Goal: Transaction & Acquisition: Purchase product/service

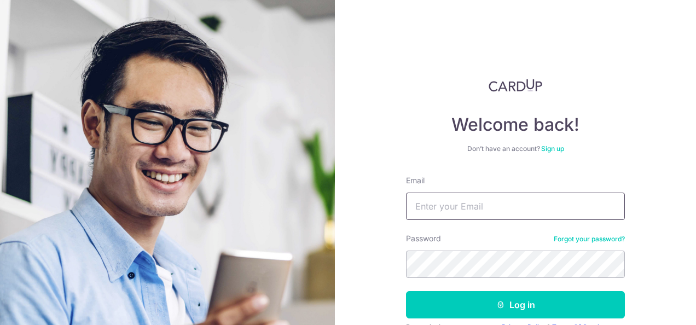
click at [455, 207] on input "Email" at bounding box center [515, 205] width 219 height 27
type input "nnnnnnnnnnnnnnnnn"
drag, startPoint x: 455, startPoint y: 207, endPoint x: 456, endPoint y: 46, distance: 160.8
click at [456, 46] on div "Welcome back! Don’t have an account? Sign up Email nnnnnnnnnnnnnnnnn Password F…" at bounding box center [515, 162] width 361 height 325
drag, startPoint x: 530, startPoint y: 211, endPoint x: 322, endPoint y: 203, distance: 209.0
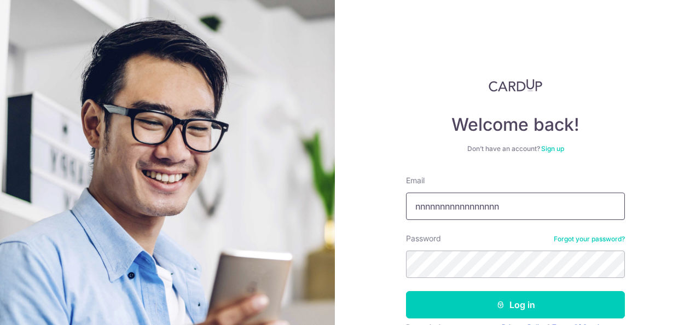
click at [322, 203] on section "Welcome back! Don’t have an account? Sign up Email nnnnnnnnnnnnnnnnn Password F…" at bounding box center [348, 162] width 696 height 325
click at [674, 113] on div "Welcome back! Don’t have an account? Sign up Email Password Forgot your passwor…" at bounding box center [515, 162] width 361 height 325
click at [449, 204] on input "Email" at bounding box center [515, 205] width 219 height 27
type input "promesartz45@gmail.com"
click at [406, 291] on button "Log in" at bounding box center [515, 304] width 219 height 27
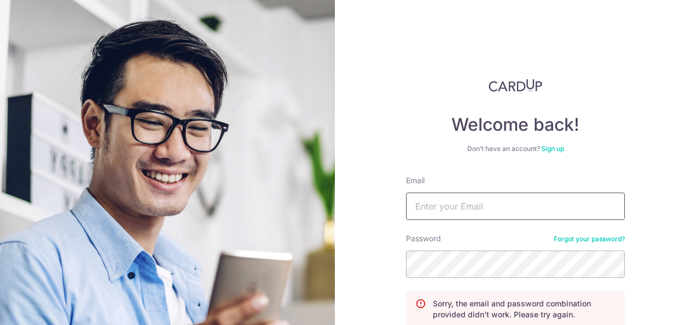
click at [449, 204] on input "Email" at bounding box center [515, 205] width 219 height 27
type input "[EMAIL_ADDRESS][DOMAIN_NAME]"
click at [444, 209] on input "[EMAIL_ADDRESS][DOMAIN_NAME]" at bounding box center [515, 205] width 219 height 27
drag, startPoint x: 502, startPoint y: 208, endPoint x: 500, endPoint y: 215, distance: 8.1
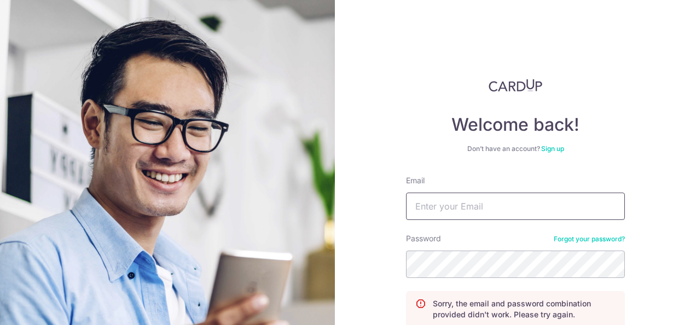
click at [503, 208] on input "Email" at bounding box center [515, 205] width 219 height 27
type input "promesastudio@gmail.com"
click at [500, 216] on input "Email" at bounding box center [515, 205] width 219 height 27
click at [444, 207] on input "[EMAIL_ADDRESS][DOMAIN_NAME]" at bounding box center [515, 205] width 219 height 27
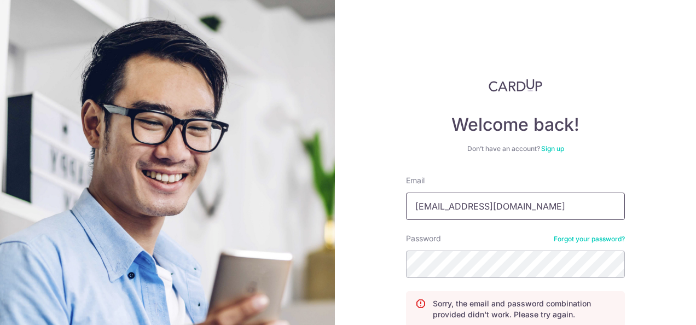
type input "promesaartz45@gmail.com"
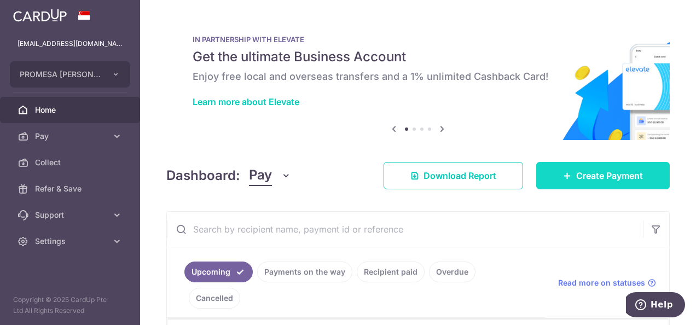
click at [547, 171] on link "Create Payment" at bounding box center [602, 175] width 133 height 27
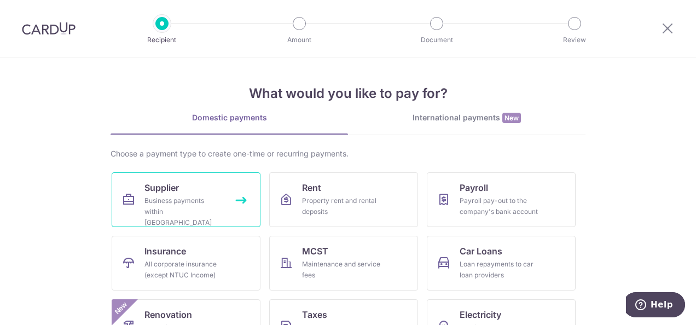
click at [211, 200] on div "Business payments within Singapore" at bounding box center [183, 211] width 79 height 33
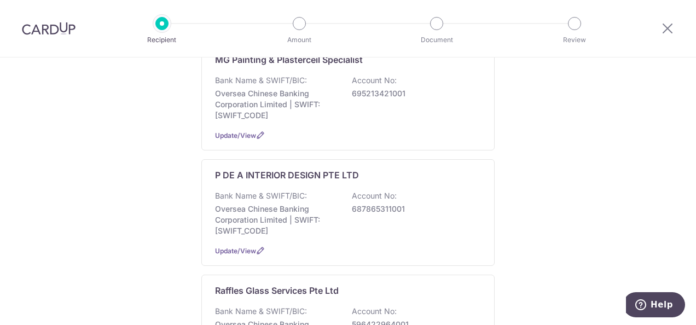
scroll to position [656, 0]
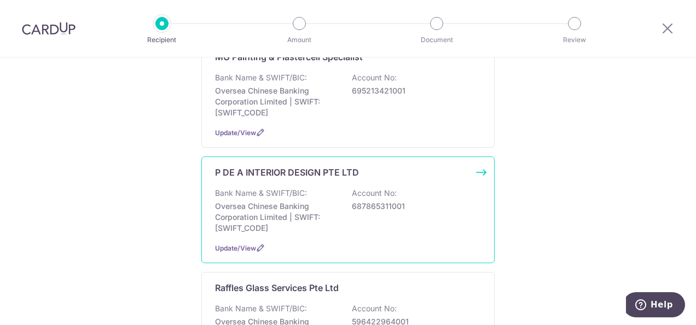
click at [317, 201] on p "Oversea Chinese Banking Corporation Limited | SWIFT: [SWIFT_CODE]" at bounding box center [276, 217] width 122 height 33
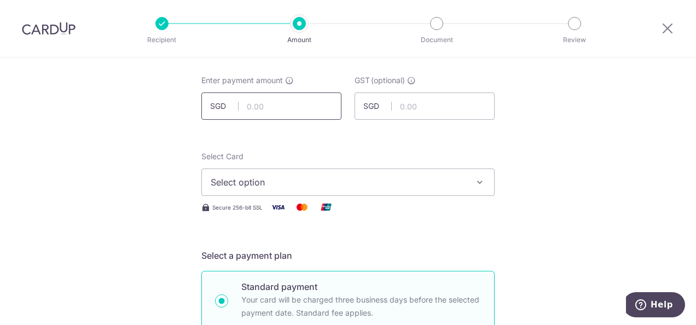
click at [310, 113] on input "text" at bounding box center [271, 105] width 140 height 27
type input "5,000.00"
click at [347, 181] on span "Select option" at bounding box center [338, 182] width 255 height 13
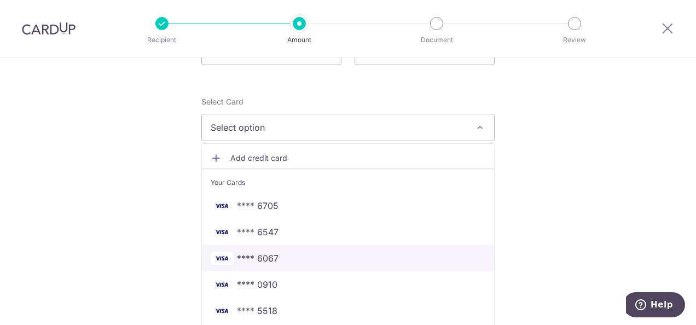
scroll to position [164, 0]
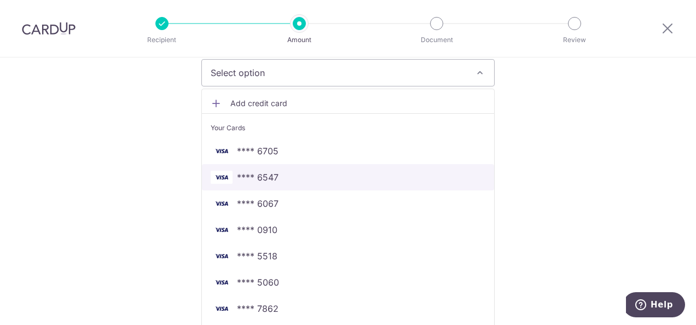
click at [328, 177] on span "**** 6547" at bounding box center [348, 177] width 274 height 13
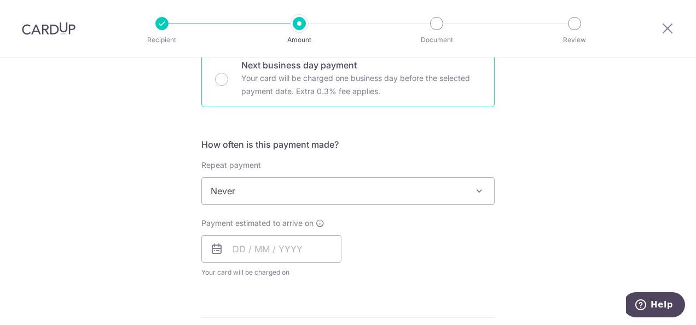
scroll to position [273, 0]
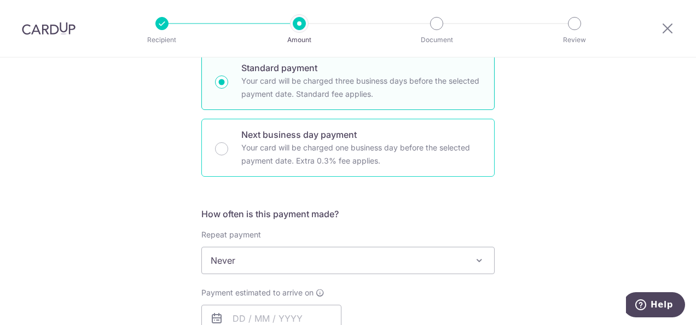
click at [295, 130] on p "Next business day payment" at bounding box center [360, 134] width 239 height 13
click at [228, 142] on input "Next business day payment Your card will be charged one business day before the…" at bounding box center [221, 148] width 13 height 13
radio input "false"
radio input "true"
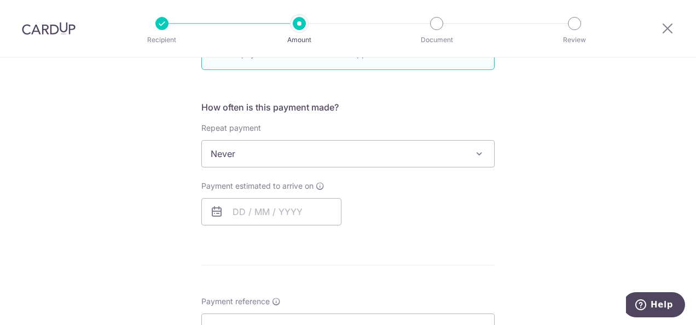
scroll to position [383, 0]
click at [238, 201] on input "text" at bounding box center [271, 208] width 140 height 27
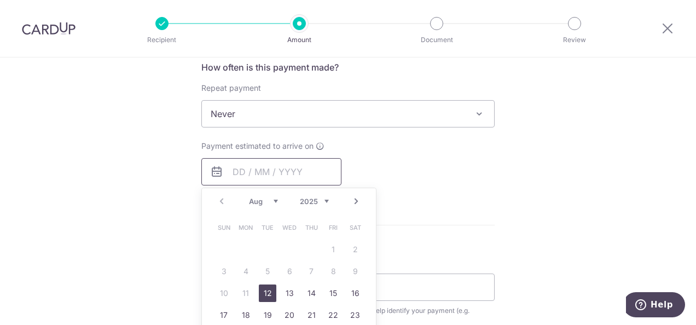
scroll to position [437, 0]
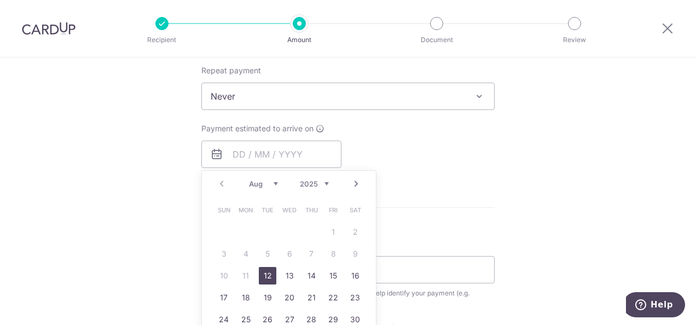
click at [264, 275] on link "12" at bounding box center [267, 275] width 17 height 17
type input "[DATE]"
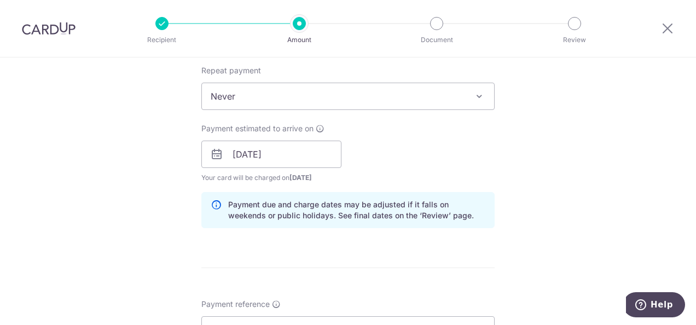
scroll to position [547, 0]
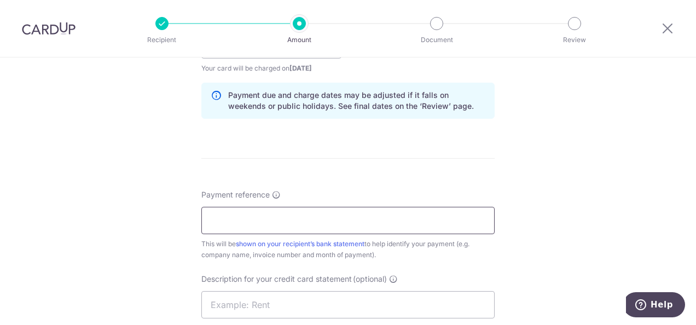
click at [364, 219] on input "Payment reference" at bounding box center [347, 220] width 293 height 27
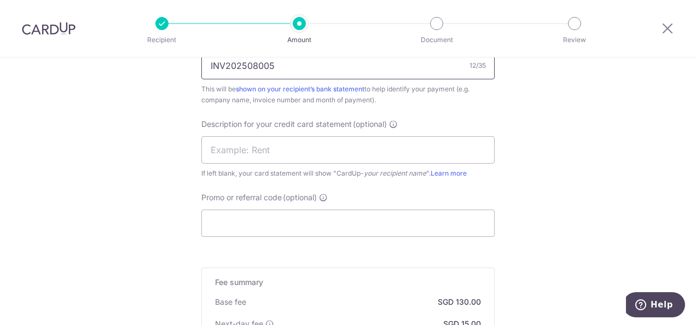
scroll to position [765, 0]
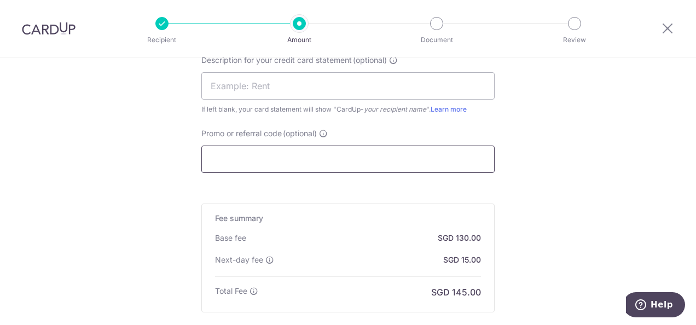
type input "INV202508005"
click at [306, 156] on input "Promo or referral code (optional)" at bounding box center [347, 158] width 293 height 27
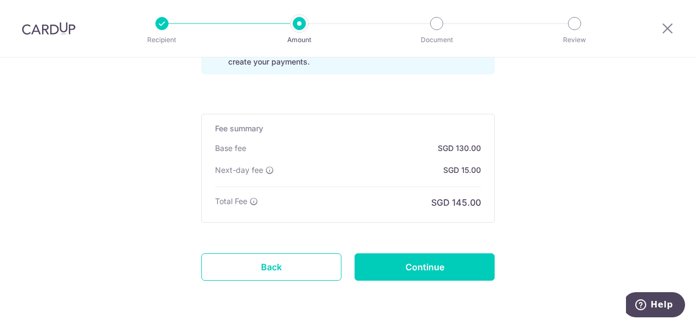
scroll to position [930, 0]
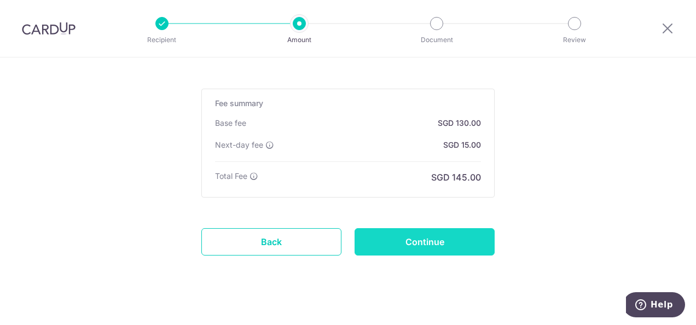
type input "WH170"
click at [435, 251] on input "Continue" at bounding box center [424, 241] width 140 height 27
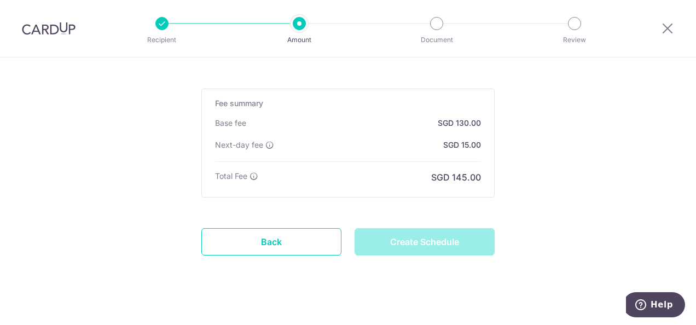
type input "Create Schedule"
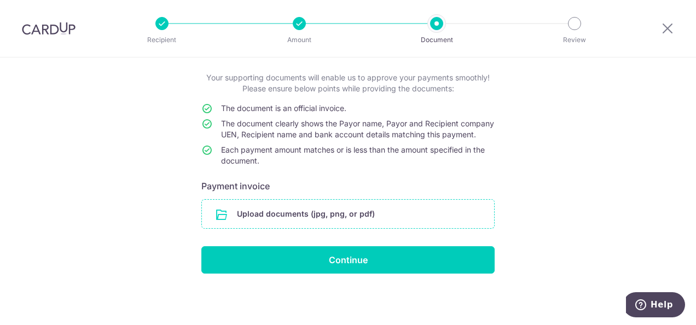
scroll to position [67, 0]
click at [390, 212] on input "file" at bounding box center [348, 214] width 292 height 28
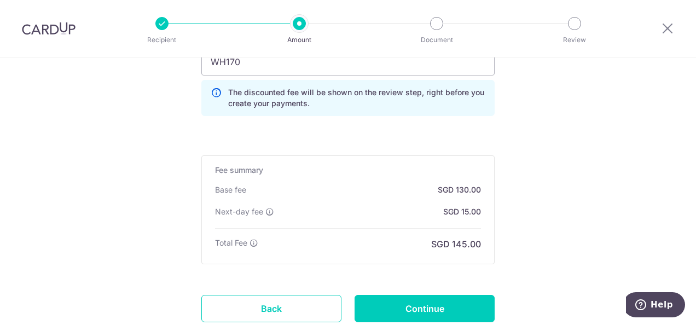
scroll to position [930, 0]
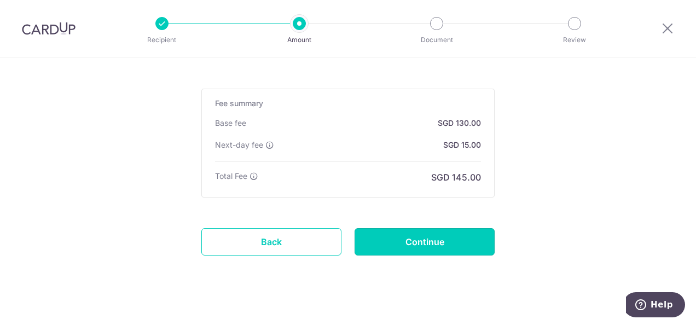
click at [456, 231] on input "Continue" at bounding box center [424, 241] width 140 height 27
type input "Update Schedule"
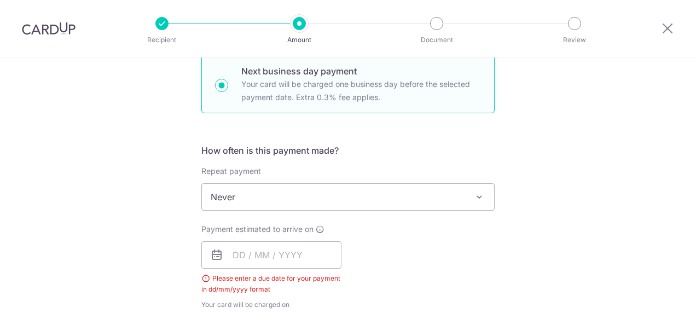
scroll to position [332, 0]
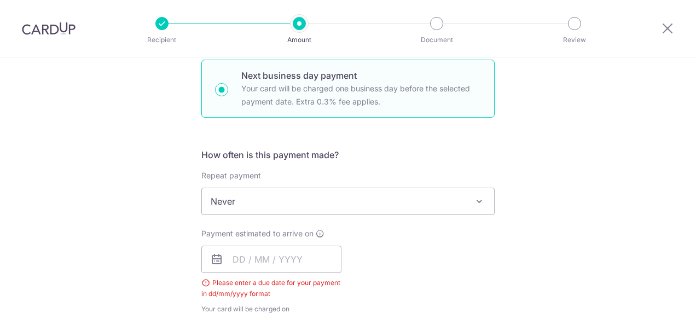
click at [276, 273] on div "Payment estimated to arrive on Please enter a due date for your payment in dd/m…" at bounding box center [271, 271] width 140 height 86
click at [285, 261] on input "text" at bounding box center [271, 259] width 140 height 27
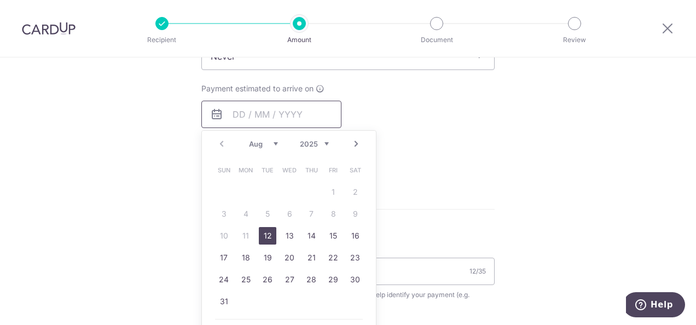
scroll to position [496, 0]
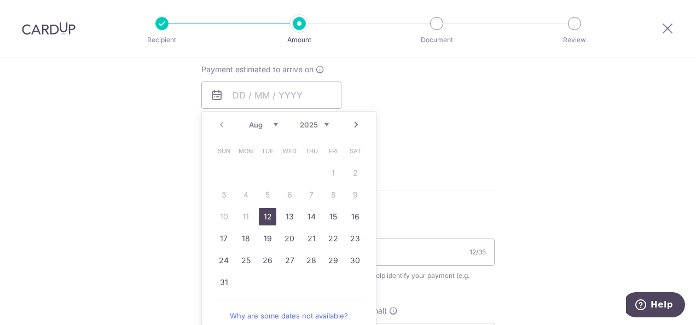
click at [260, 221] on link "12" at bounding box center [267, 216] width 17 height 17
type input "12/08/2025"
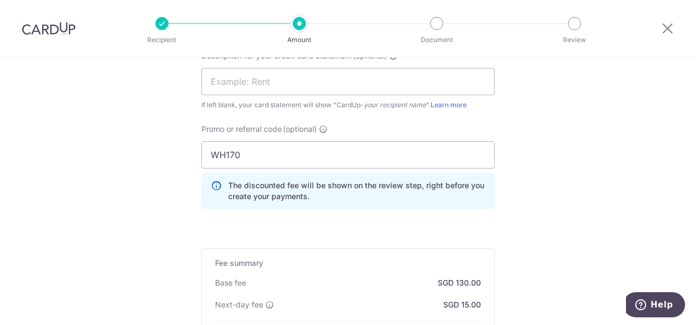
scroll to position [934, 0]
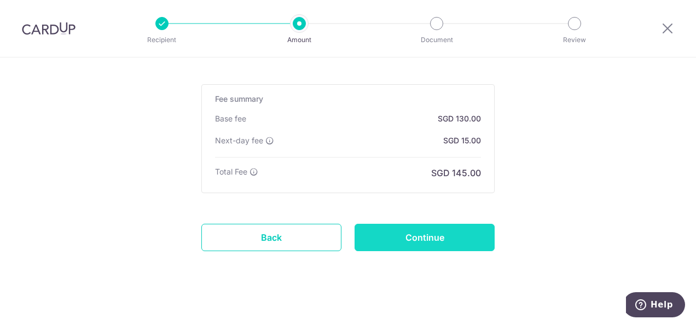
click at [453, 244] on input "Continue" at bounding box center [424, 237] width 140 height 27
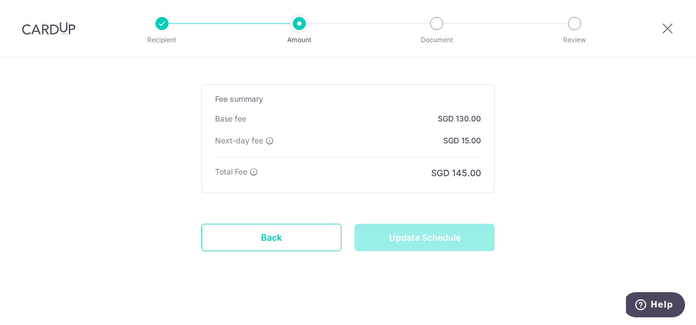
type input "Update Schedule"
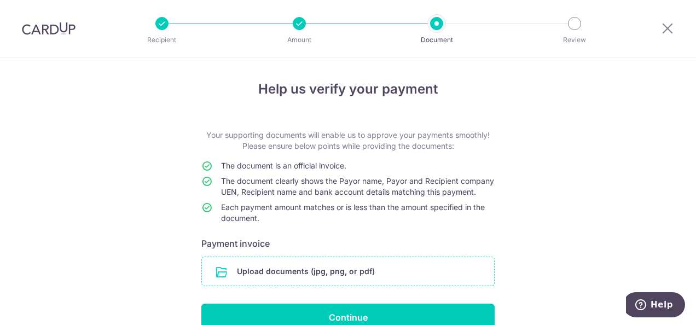
click at [337, 279] on input "file" at bounding box center [348, 271] width 292 height 28
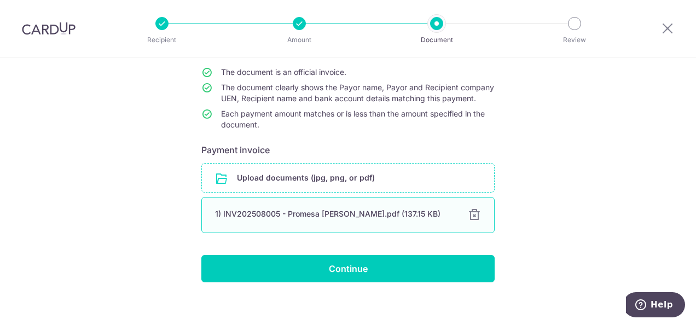
scroll to position [112, 0]
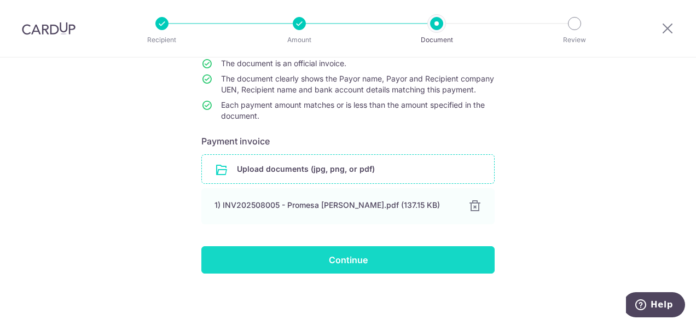
click at [374, 249] on input "Continue" at bounding box center [347, 259] width 293 height 27
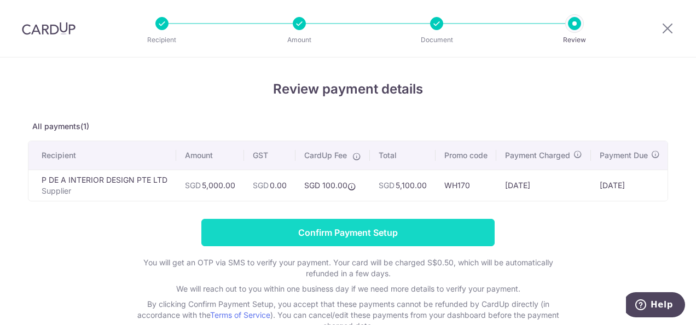
click at [305, 239] on input "Confirm Payment Setup" at bounding box center [347, 232] width 293 height 27
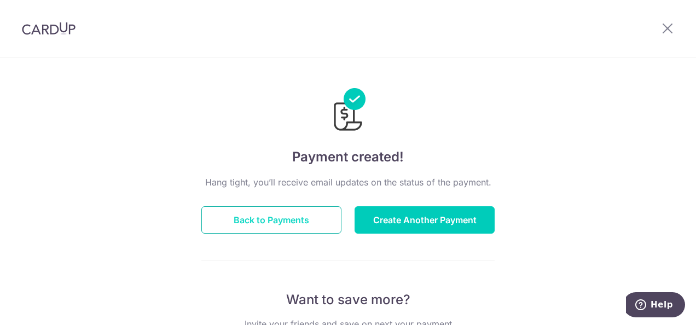
click at [313, 221] on button "Back to Payments" at bounding box center [271, 219] width 140 height 27
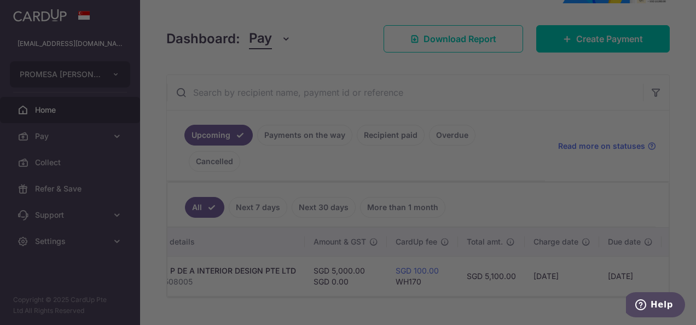
scroll to position [0, 211]
